Goal: Find specific page/section: Find specific page/section

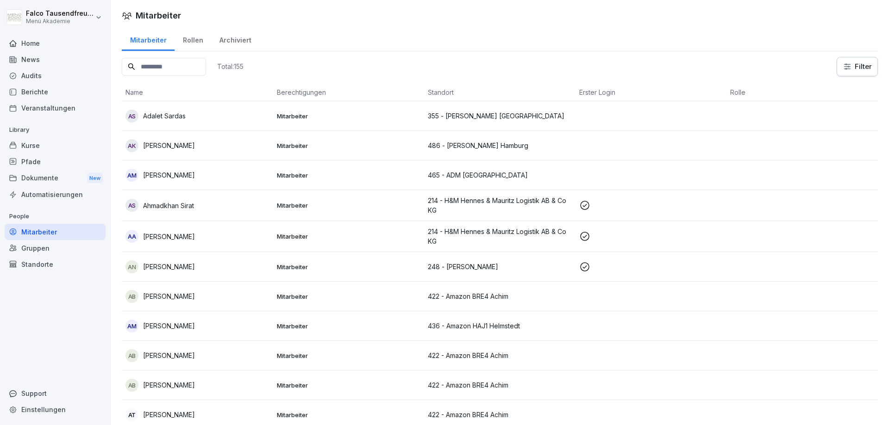
click at [184, 64] on input at bounding box center [164, 67] width 84 height 18
type input "*"
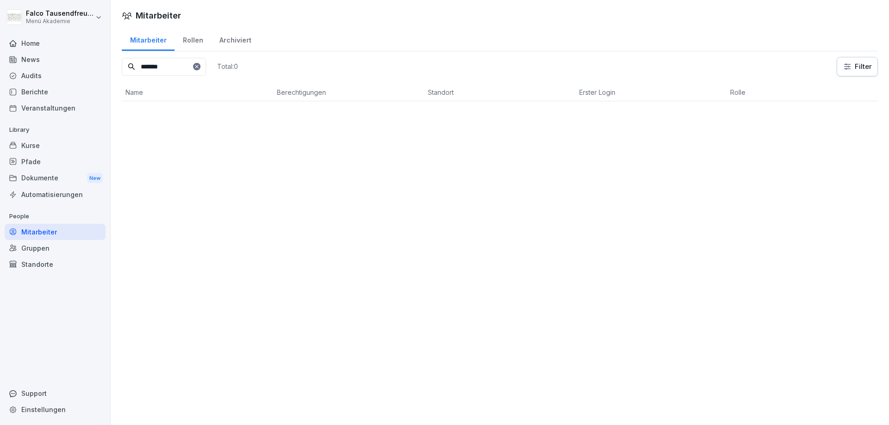
type input "*****"
click at [199, 64] on icon at bounding box center [197, 67] width 6 height 6
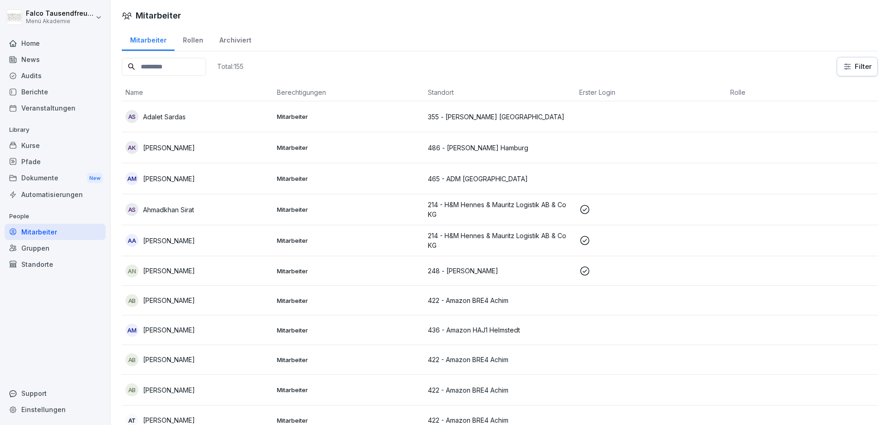
click at [193, 64] on input at bounding box center [164, 67] width 84 height 18
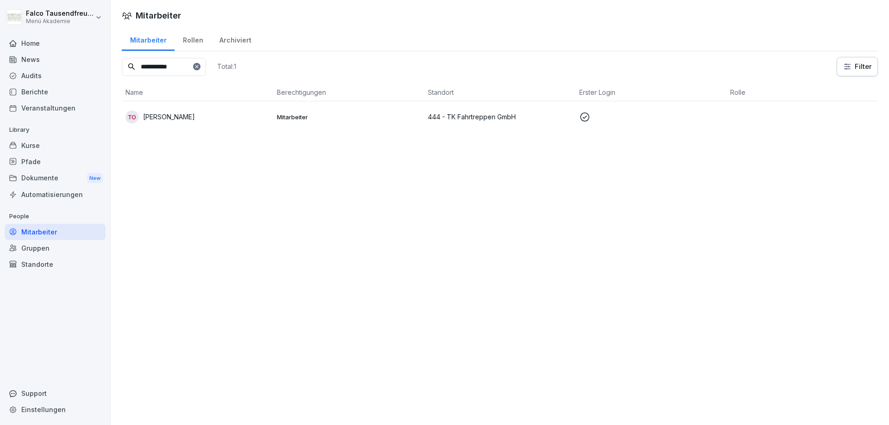
type input "**********"
click at [207, 123] on div "TO [PERSON_NAME]" at bounding box center [197, 117] width 144 height 13
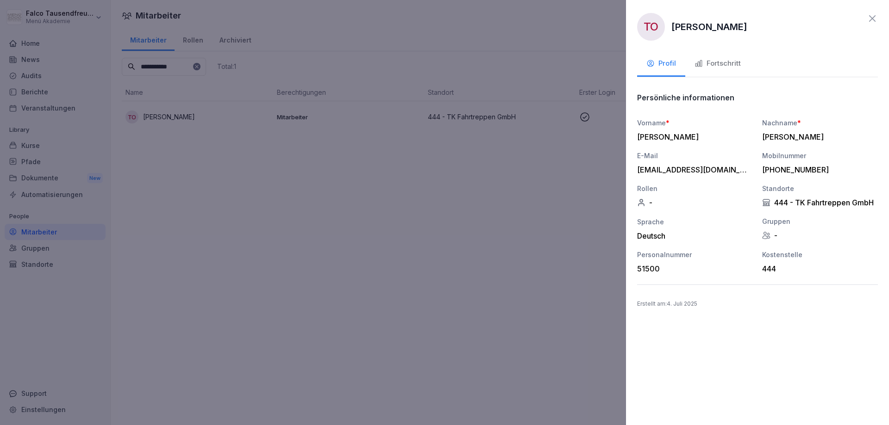
click at [740, 48] on div "TO [PERSON_NAME] Profil Fortschritt Persönliche informationen Vorname * [PERSON…" at bounding box center [757, 212] width 263 height 425
click at [721, 61] on div "Fortschritt" at bounding box center [717, 63] width 46 height 11
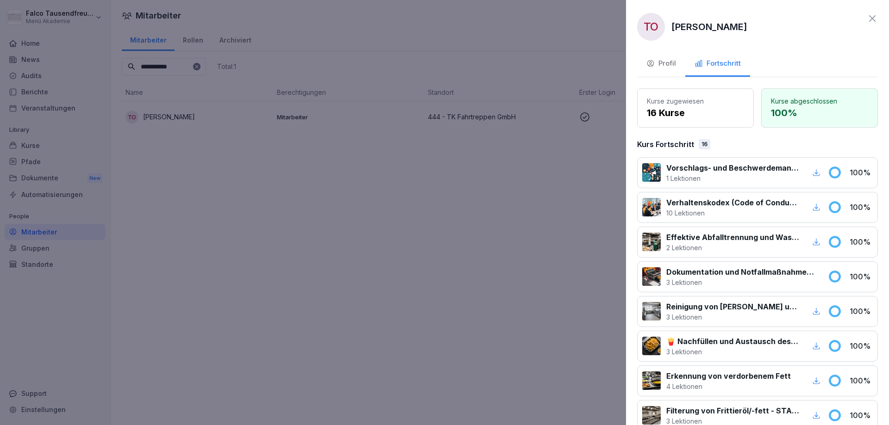
click at [679, 111] on p "16 Kurse" at bounding box center [695, 113] width 97 height 14
click at [690, 110] on p "16 Kurse" at bounding box center [695, 113] width 97 height 14
click at [673, 63] on div "Profil" at bounding box center [661, 63] width 30 height 11
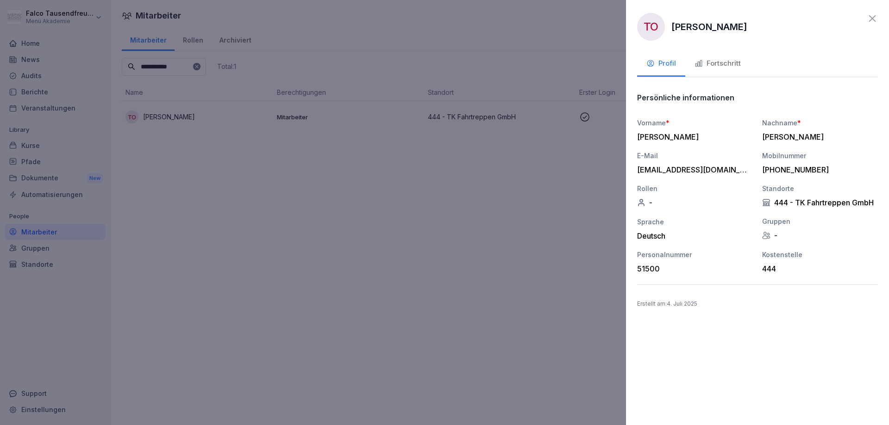
click at [737, 62] on div "Fortschritt" at bounding box center [717, 63] width 46 height 11
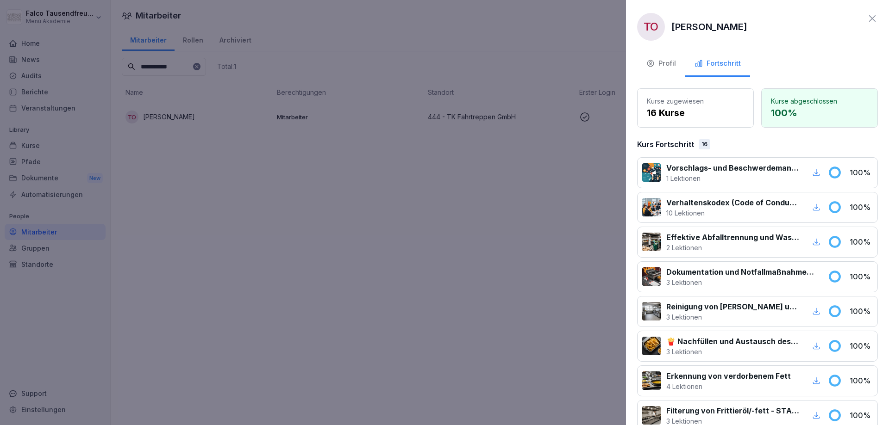
click at [679, 94] on div "Kurse zugewiesen 16 Kurse" at bounding box center [695, 107] width 117 height 39
click at [693, 120] on div "Kurse zugewiesen 16 Kurse" at bounding box center [695, 107] width 117 height 39
click at [696, 147] on div "Kurs Fortschritt 16" at bounding box center [757, 144] width 241 height 11
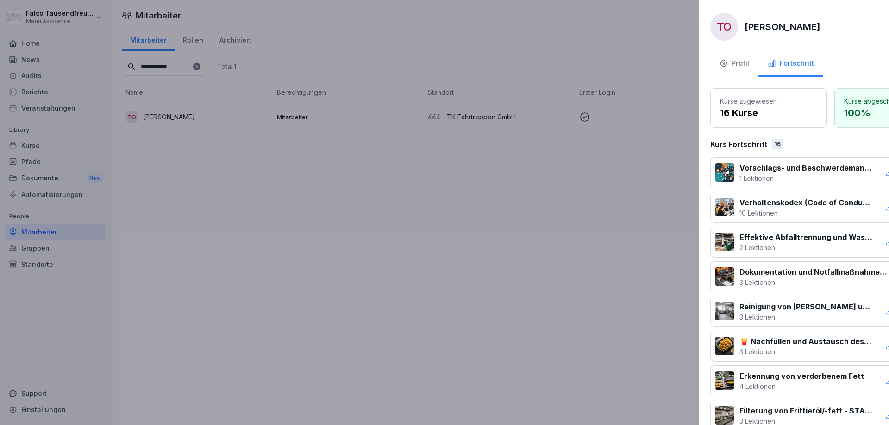
click at [295, 198] on div at bounding box center [444, 212] width 889 height 425
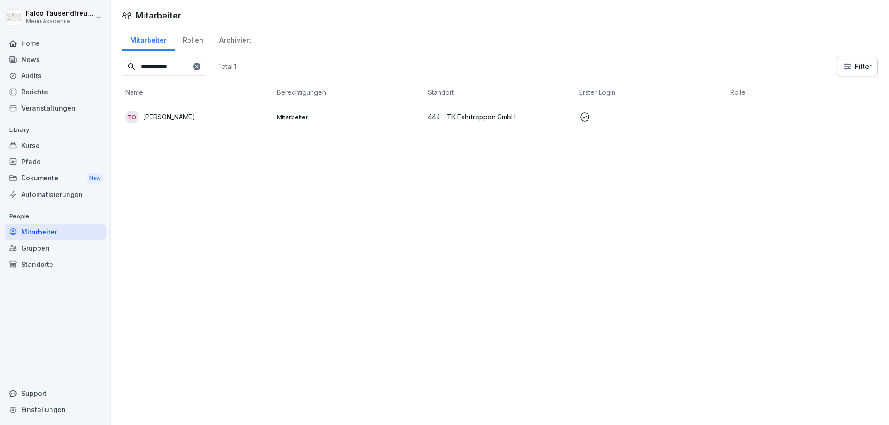
click at [19, 44] on div "Home" at bounding box center [55, 43] width 101 height 16
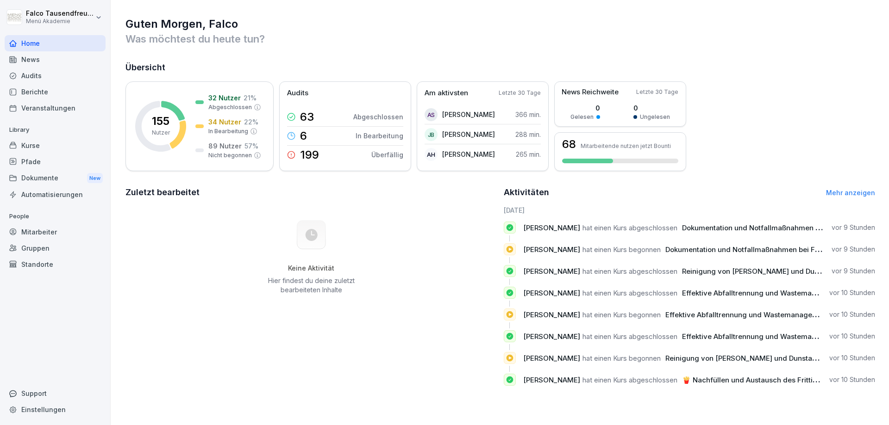
click at [30, 232] on div "Mitarbeiter" at bounding box center [55, 232] width 101 height 16
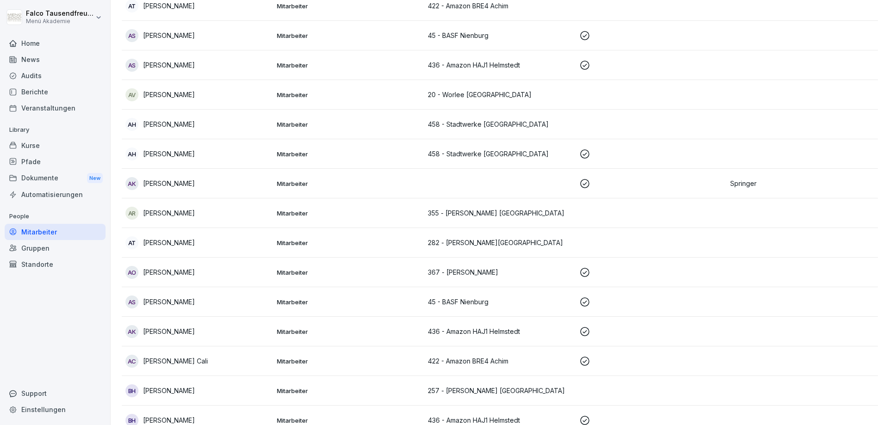
scroll to position [415, 0]
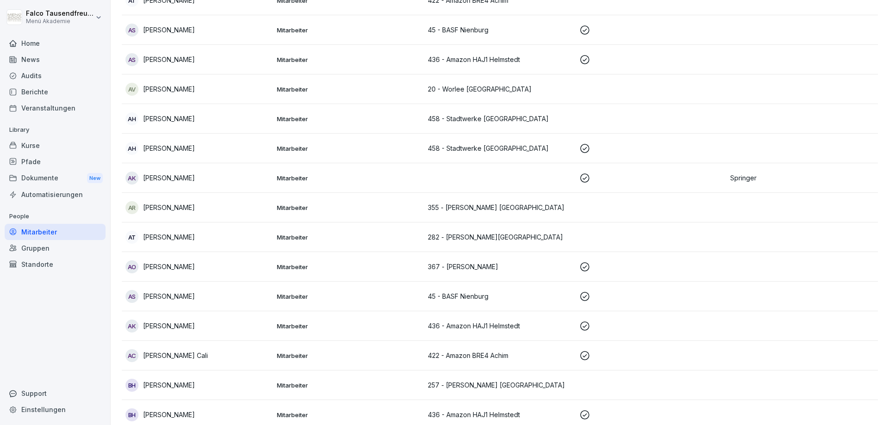
click at [40, 256] on div "Gruppen" at bounding box center [55, 248] width 101 height 16
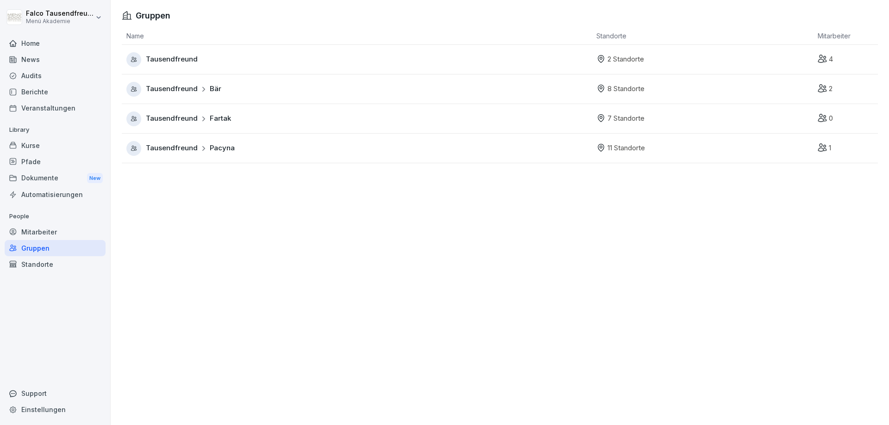
click at [36, 263] on div "Standorte" at bounding box center [55, 264] width 101 height 16
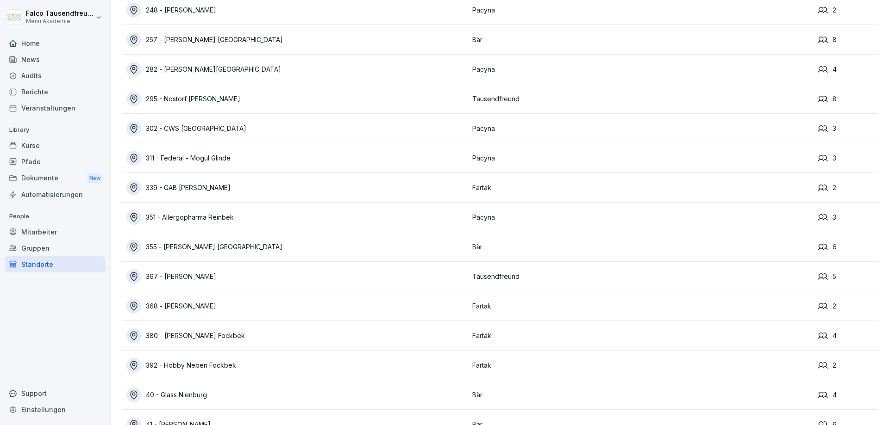
scroll to position [248, 0]
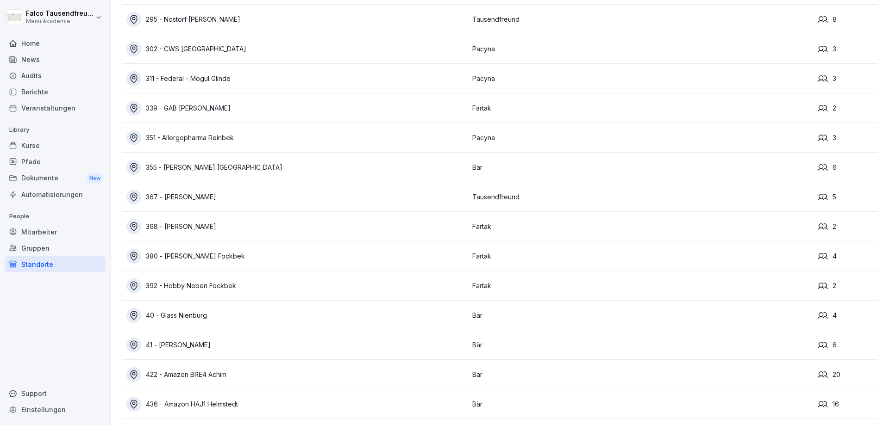
click at [167, 169] on div "355 - [PERSON_NAME] [GEOGRAPHIC_DATA]" at bounding box center [296, 167] width 341 height 15
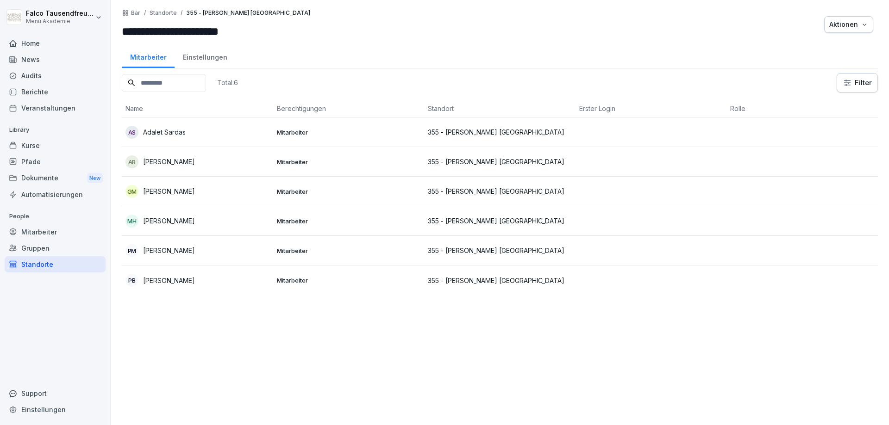
click at [156, 82] on input at bounding box center [164, 83] width 84 height 18
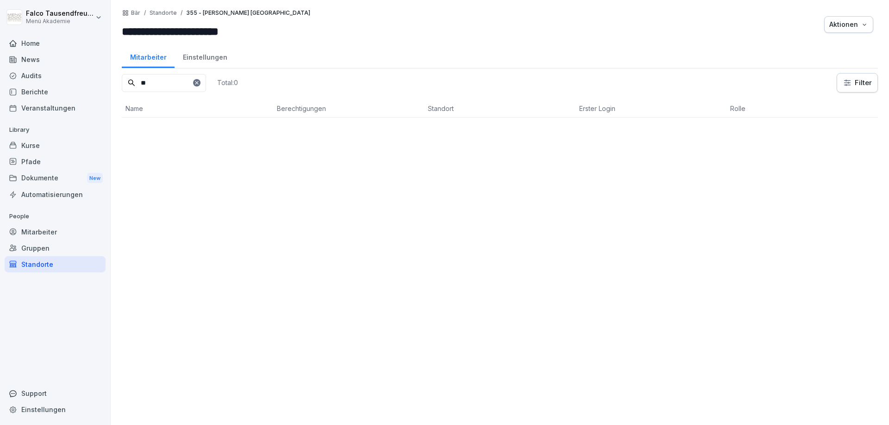
type input "**"
click at [200, 82] on div at bounding box center [196, 82] width 7 height 7
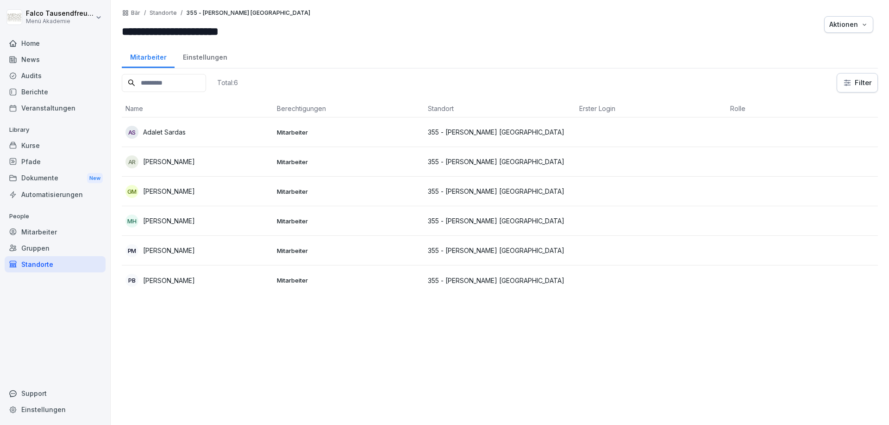
click at [29, 44] on div "Home" at bounding box center [55, 43] width 101 height 16
